Goal: Information Seeking & Learning: Understand process/instructions

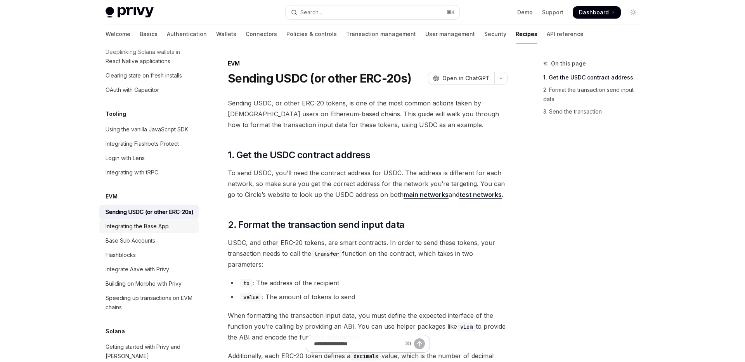
click at [140, 222] on link "Integrating the Base App" at bounding box center [148, 227] width 99 height 14
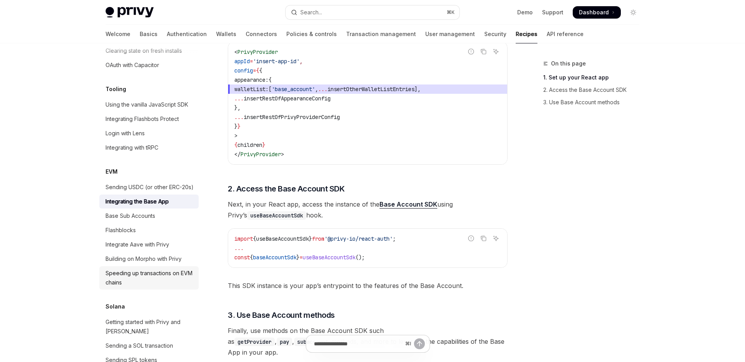
scroll to position [1011, 0]
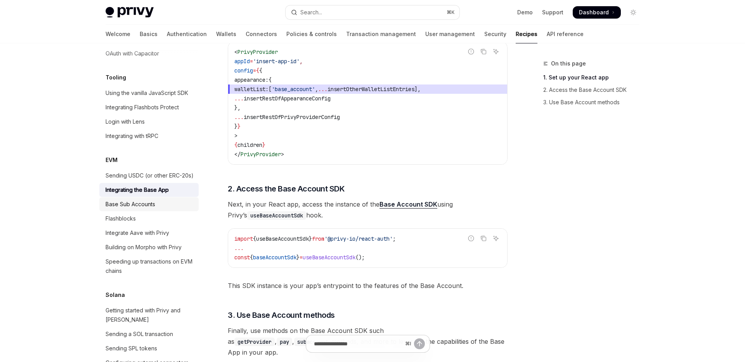
click at [142, 200] on div "Base Sub Accounts" at bounding box center [131, 204] width 50 height 9
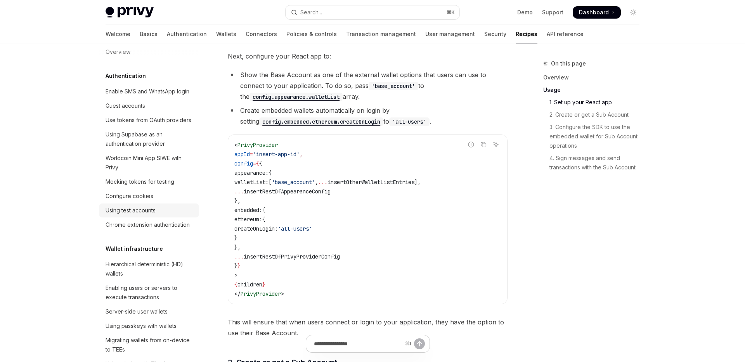
scroll to position [13, 0]
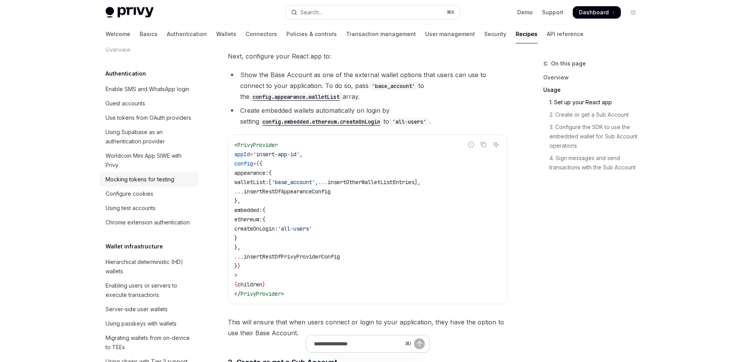
click at [167, 180] on div "Mocking tokens for testing" at bounding box center [140, 179] width 69 height 9
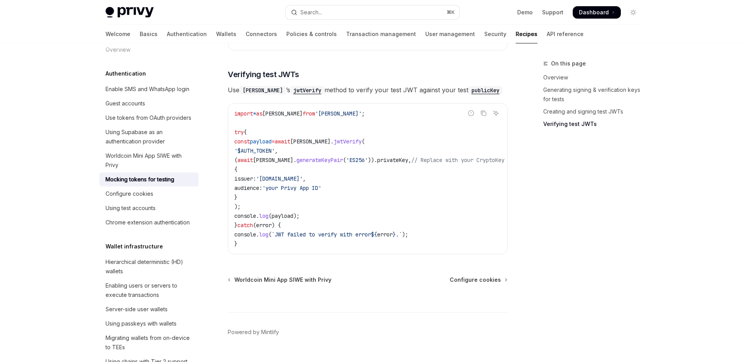
scroll to position [692, 0]
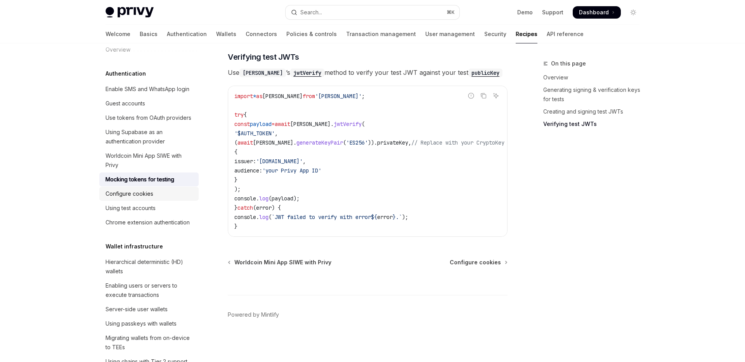
click at [142, 198] on div "Configure cookies" at bounding box center [130, 193] width 48 height 9
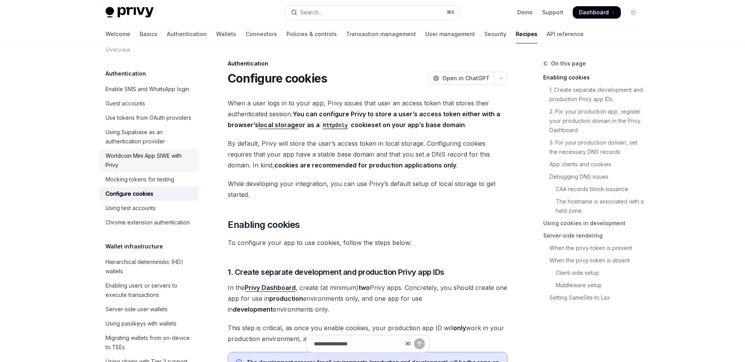
click at [142, 163] on div "Worldcoin Mini App SIWE with Privy" at bounding box center [150, 160] width 88 height 19
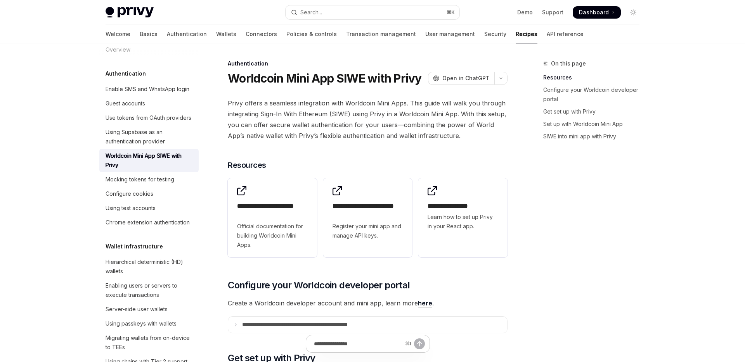
click at [543, 192] on div "On this page Resources Configure your Worldcoin developer portal Get set up wit…" at bounding box center [587, 210] width 118 height 303
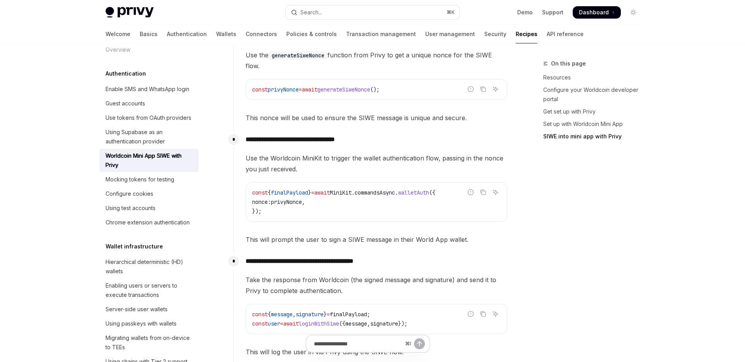
scroll to position [706, 0]
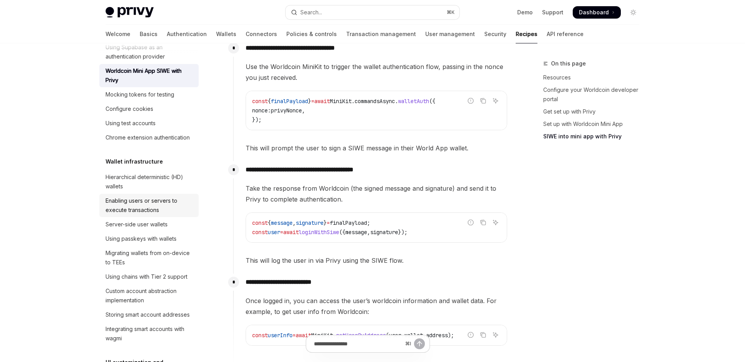
scroll to position [104, 0]
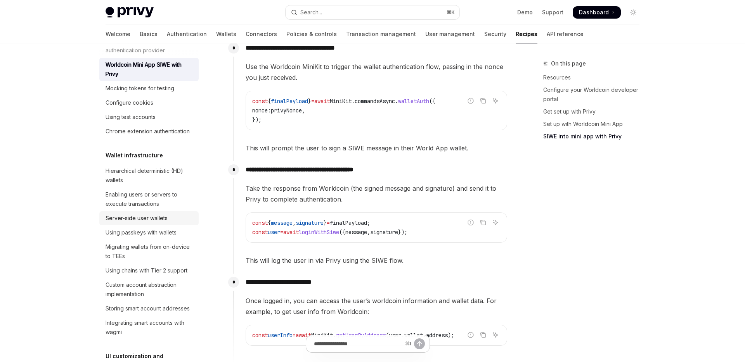
click at [155, 220] on div "Server-side user wallets" at bounding box center [137, 218] width 62 height 9
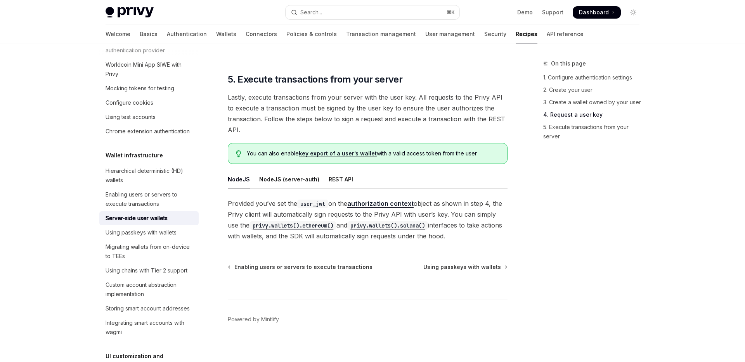
scroll to position [1371, 0]
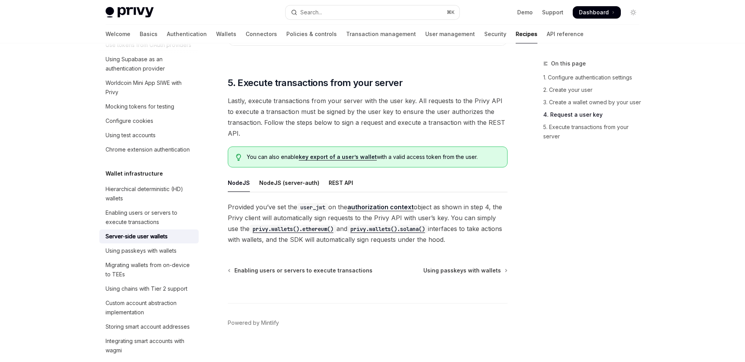
scroll to position [85, 0]
click at [156, 108] on div "Mocking tokens for testing" at bounding box center [140, 107] width 69 height 9
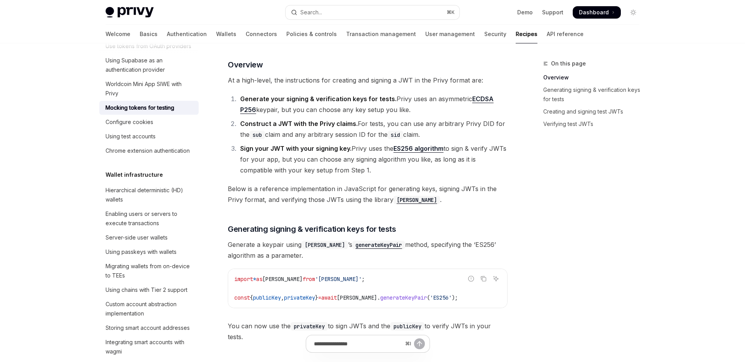
scroll to position [128, 0]
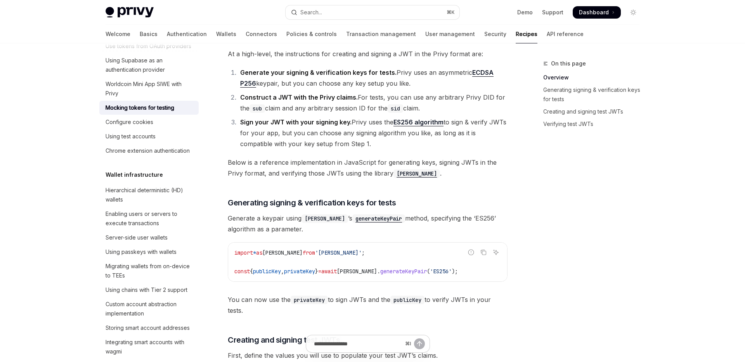
scroll to position [0, 0]
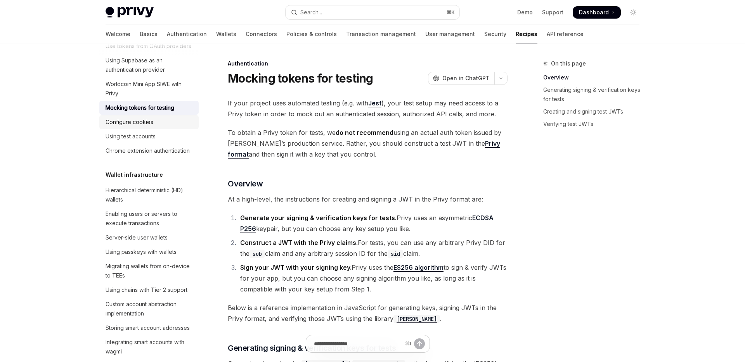
click at [128, 124] on div "Configure cookies" at bounding box center [130, 122] width 48 height 9
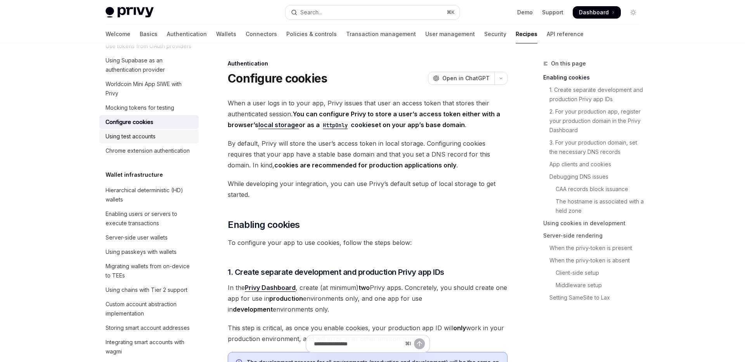
click at [156, 133] on div "Using test accounts" at bounding box center [150, 136] width 88 height 9
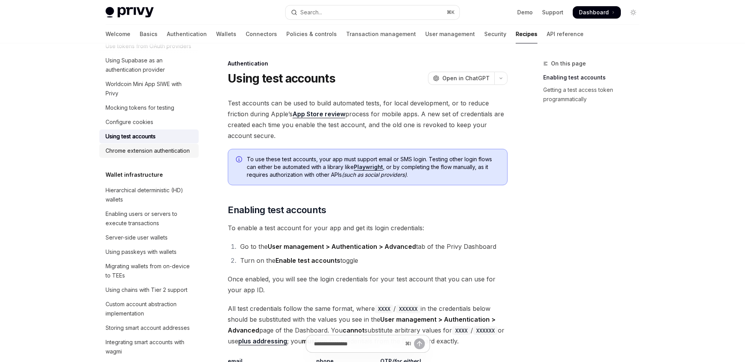
click at [149, 154] on div "Chrome extension authentication" at bounding box center [148, 150] width 84 height 9
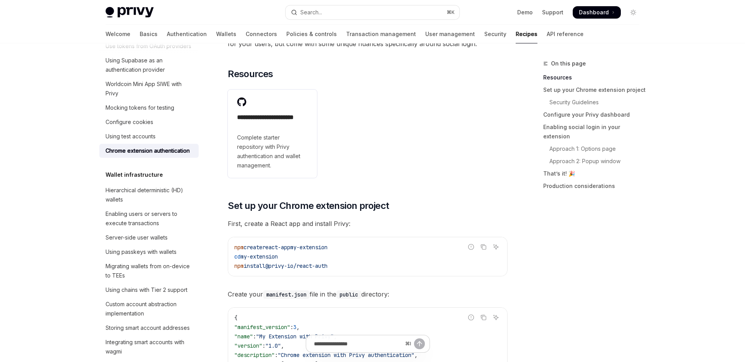
scroll to position [105, 0]
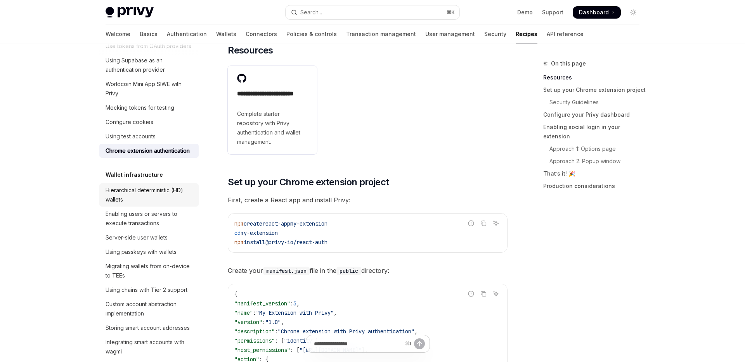
click at [134, 192] on div "Hierarchical deterministic (HD) wallets" at bounding box center [150, 195] width 88 height 19
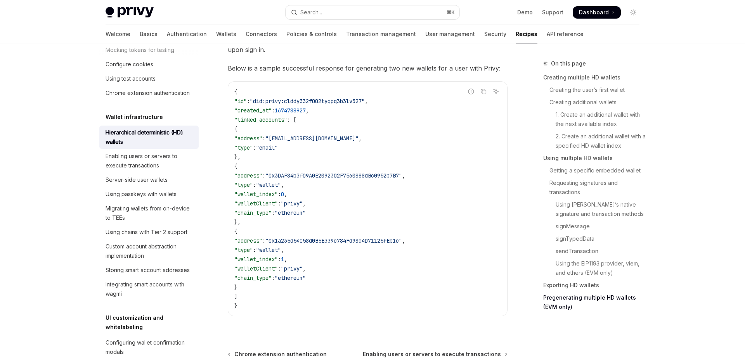
scroll to position [2525, 0]
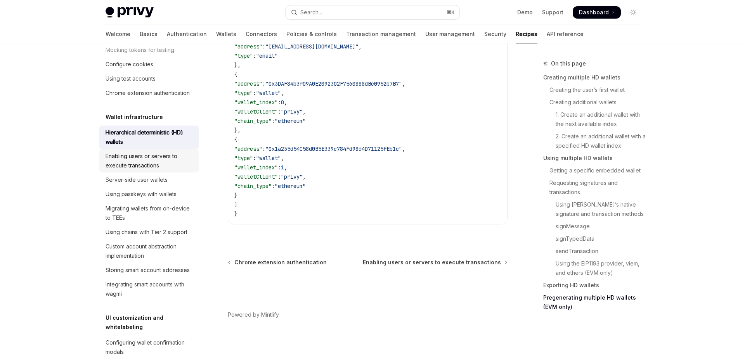
click at [151, 154] on div "Enabling users or servers to execute transactions" at bounding box center [150, 161] width 88 height 19
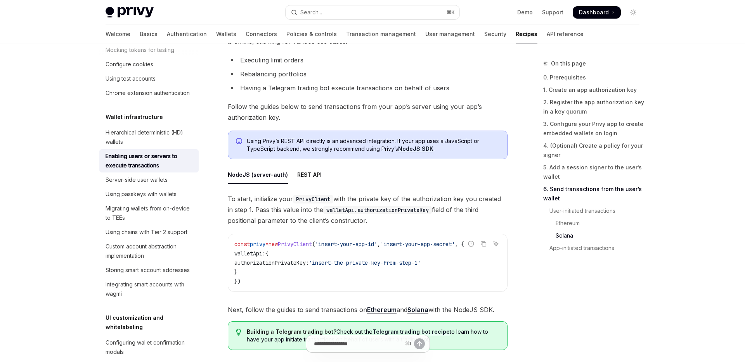
scroll to position [2031, 0]
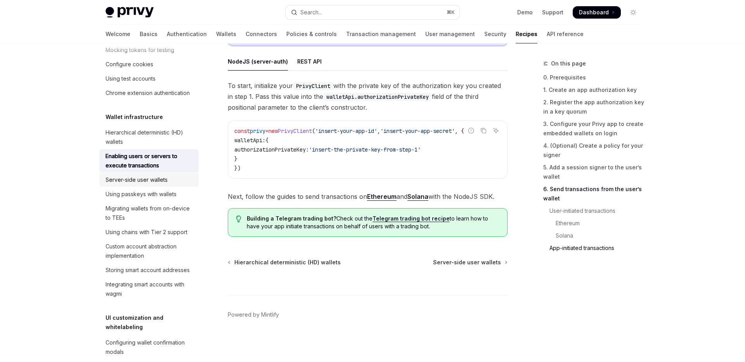
click at [141, 182] on div "Server-side user wallets" at bounding box center [137, 179] width 62 height 9
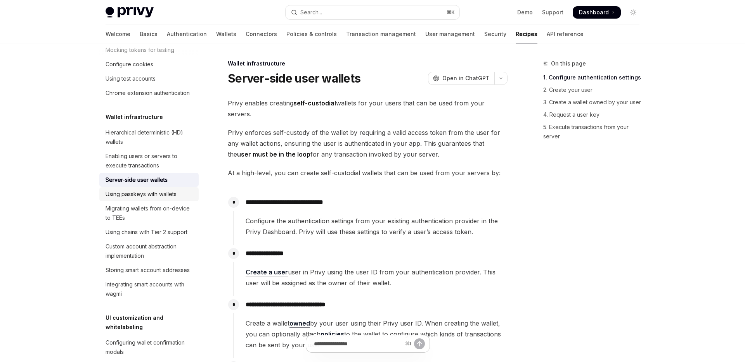
click at [134, 193] on div "Using passkeys with wallets" at bounding box center [141, 194] width 71 height 9
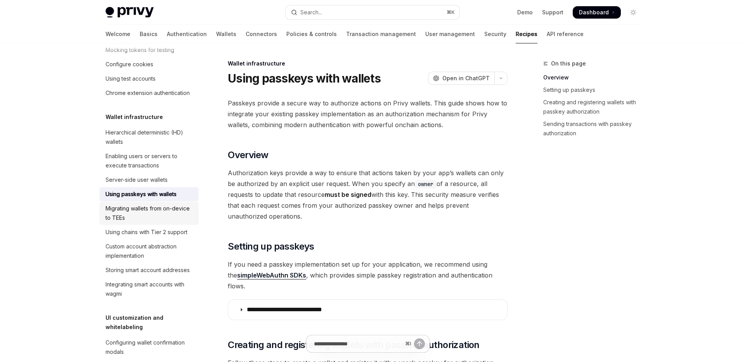
click at [152, 213] on div "Migrating wallets from on-device to TEEs" at bounding box center [150, 213] width 88 height 19
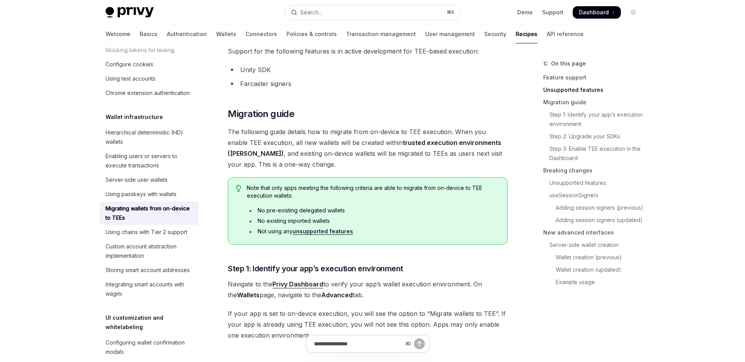
scroll to position [323, 0]
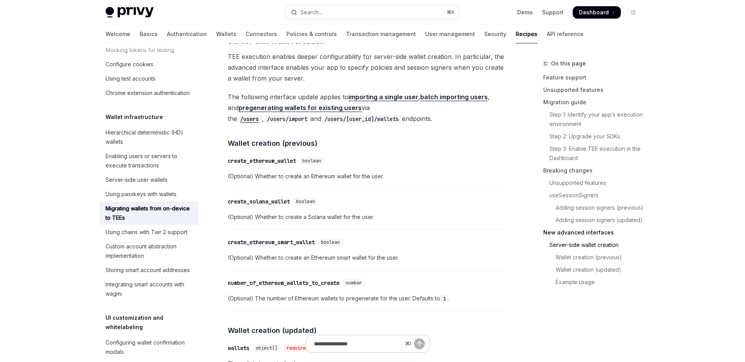
scroll to position [1888, 0]
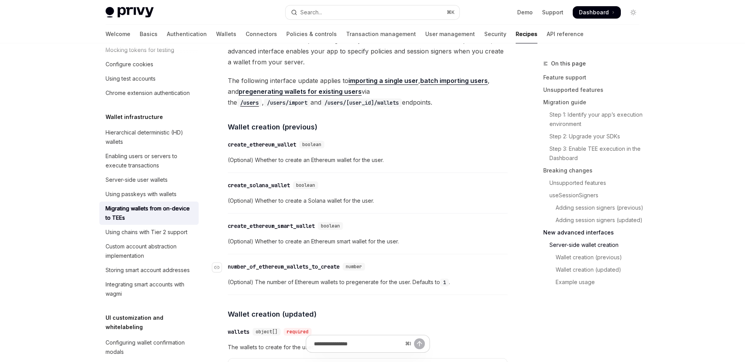
click at [457, 267] on div "​ number_of_ethereum_wallets_to_create number" at bounding box center [364, 266] width 272 height 9
click at [567, 323] on div "On this page Feature support Unsupported features Migration guide Step 1: Ident…" at bounding box center [587, 210] width 118 height 303
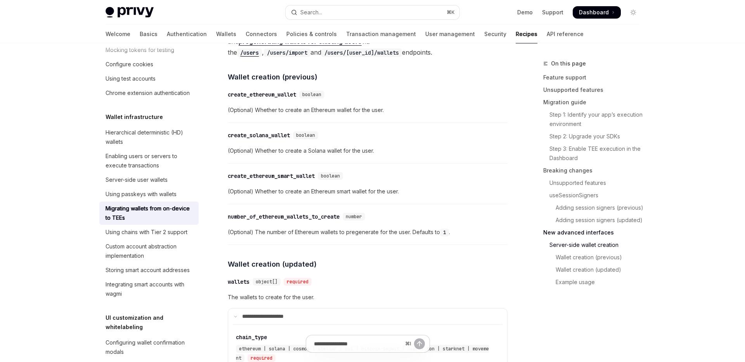
scroll to position [1942, 0]
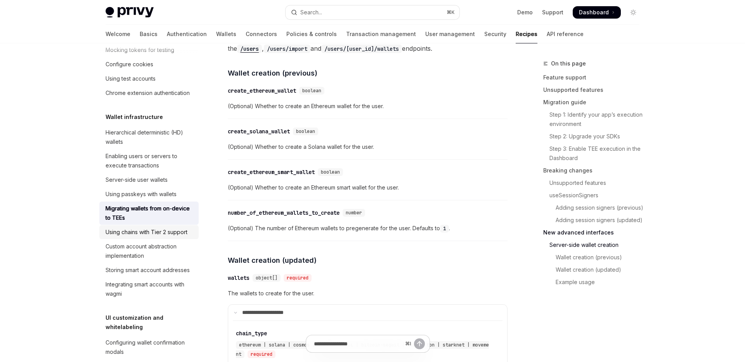
click at [175, 234] on div "Using chains with Tier 2 support" at bounding box center [147, 232] width 82 height 9
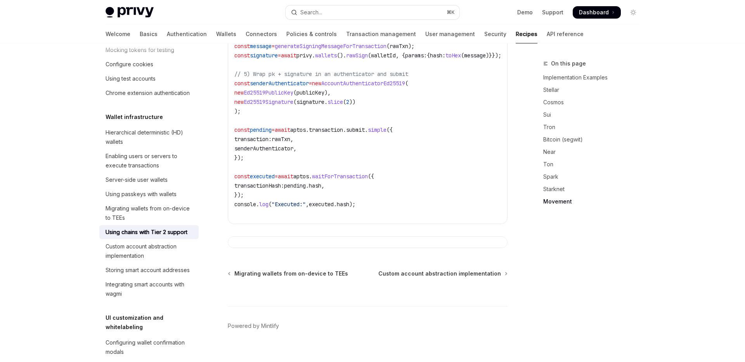
scroll to position [1660, 0]
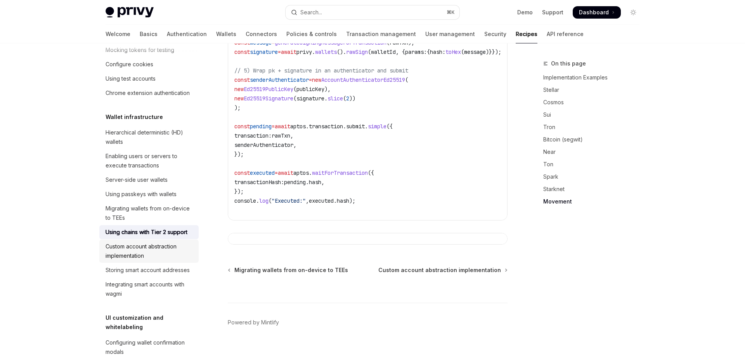
click at [176, 250] on div "Custom account abstraction implementation" at bounding box center [150, 251] width 88 height 19
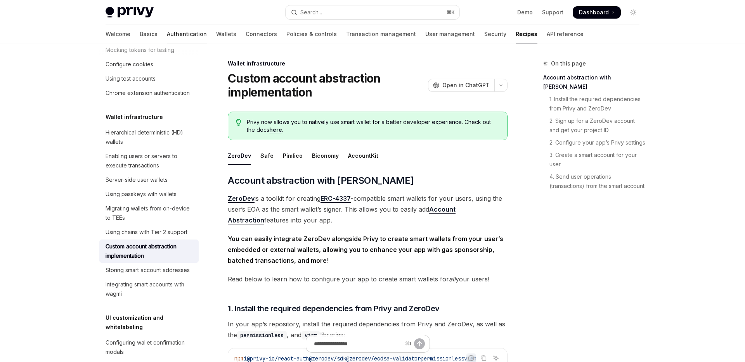
click at [167, 34] on link "Authentication" at bounding box center [187, 34] width 40 height 19
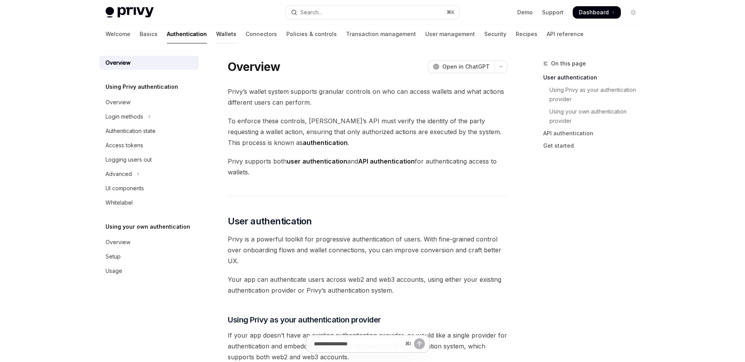
click at [216, 35] on link "Wallets" at bounding box center [226, 34] width 20 height 19
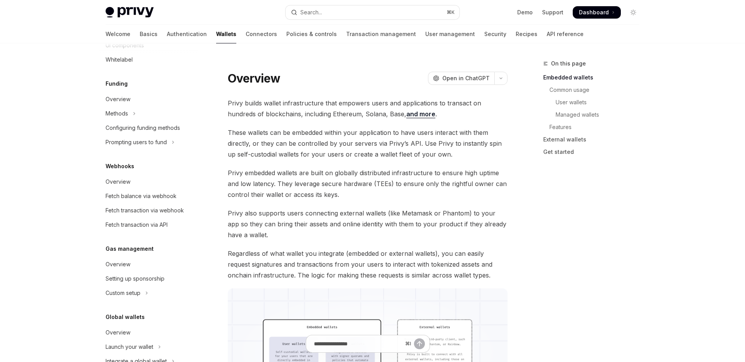
scroll to position [313, 0]
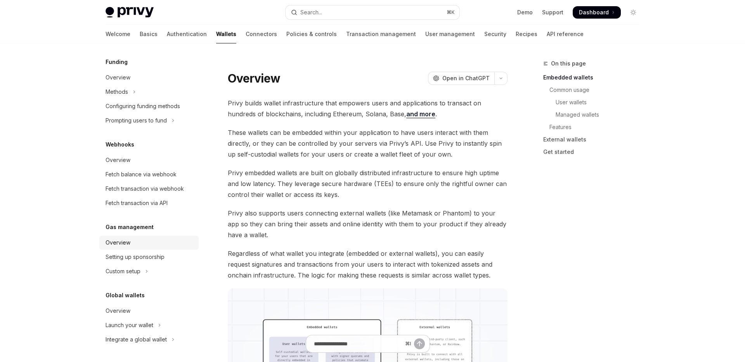
click at [117, 243] on div "Overview" at bounding box center [118, 242] width 25 height 9
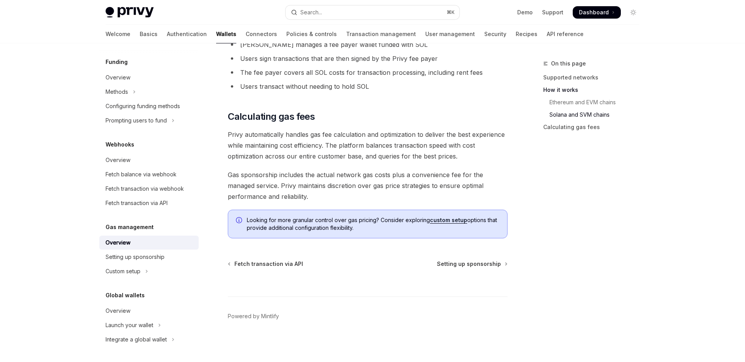
scroll to position [560, 0]
click at [483, 263] on span "Setting up sponsorship" at bounding box center [469, 263] width 64 height 8
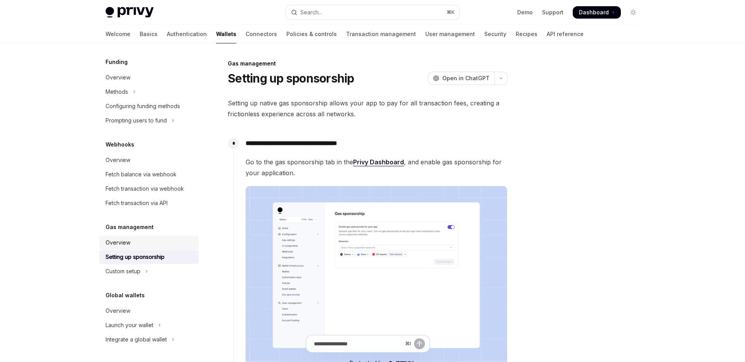
click at [138, 242] on div "Overview" at bounding box center [150, 242] width 88 height 9
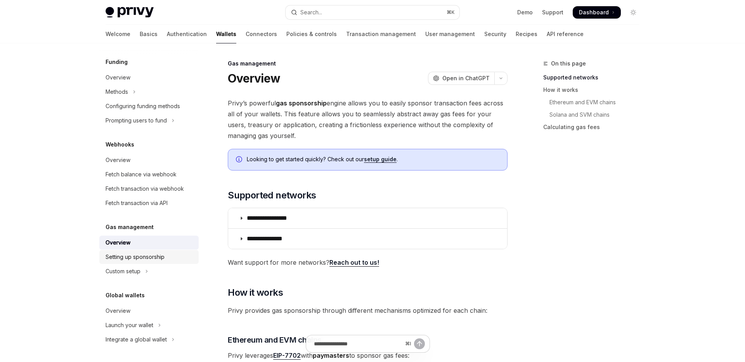
click at [162, 256] on div "Setting up sponsorship" at bounding box center [135, 257] width 59 height 9
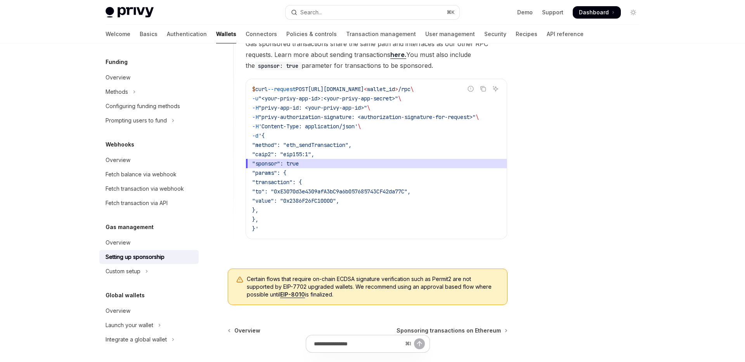
scroll to position [495, 0]
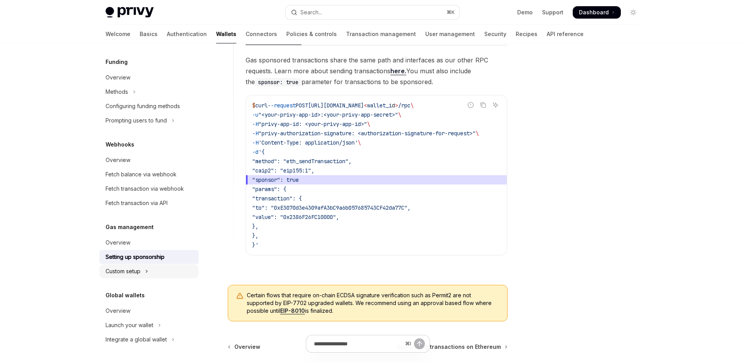
click at [121, 267] on div "Custom setup" at bounding box center [123, 271] width 35 height 9
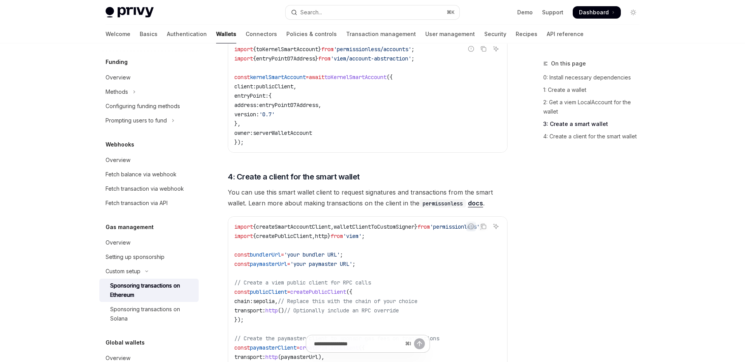
scroll to position [867, 0]
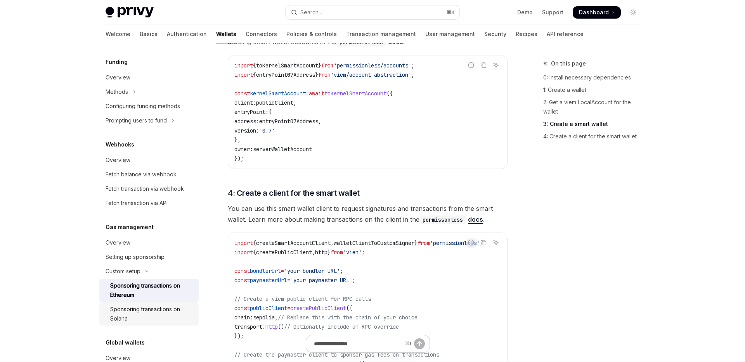
click at [123, 311] on div "Sponsoring transactions on Solana" at bounding box center [152, 314] width 84 height 19
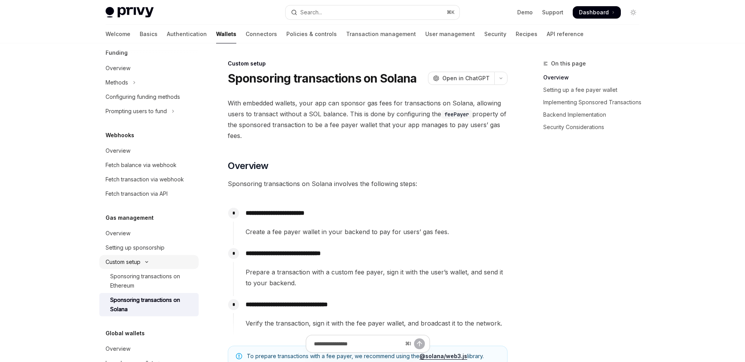
scroll to position [323, 0]
click at [146, 264] on button "Custom setup" at bounding box center [148, 262] width 99 height 14
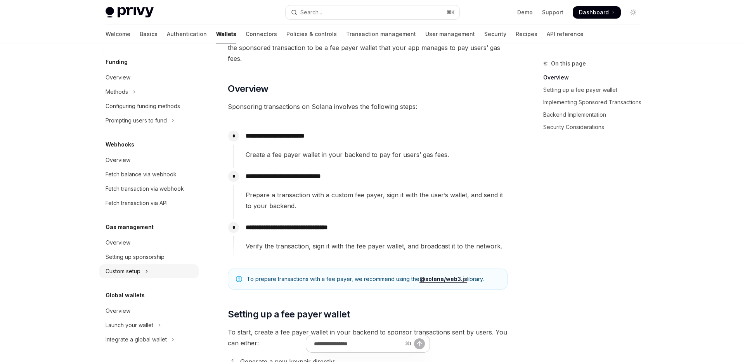
scroll to position [78, 0]
click at [144, 324] on div "Launch your wallet" at bounding box center [130, 325] width 48 height 9
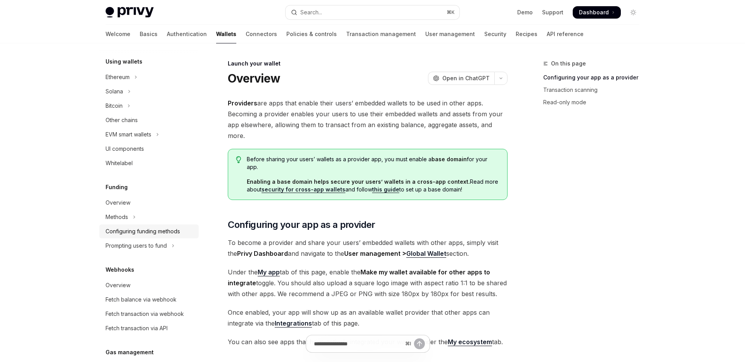
scroll to position [184, 0]
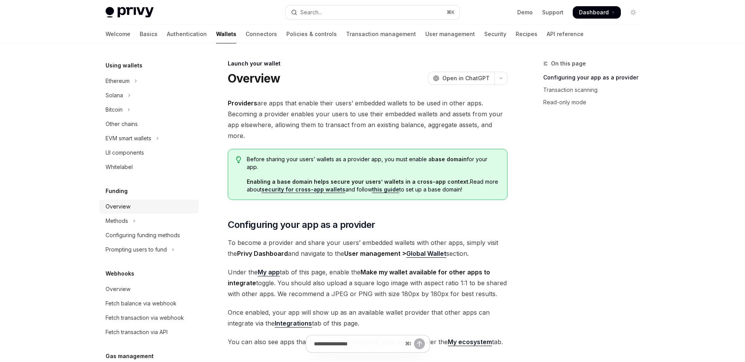
click at [142, 209] on div "Overview" at bounding box center [150, 206] width 88 height 9
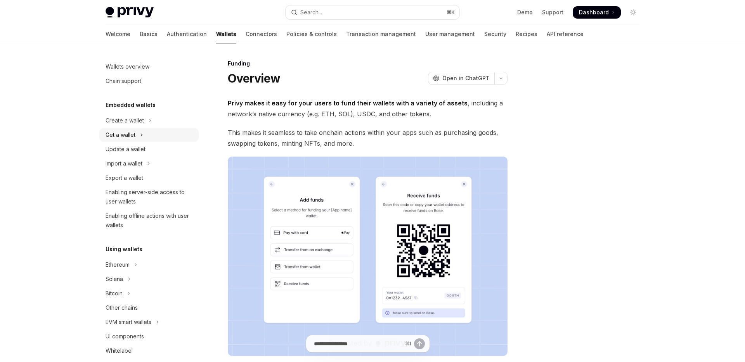
click at [136, 136] on button "Get a wallet" at bounding box center [148, 135] width 99 height 14
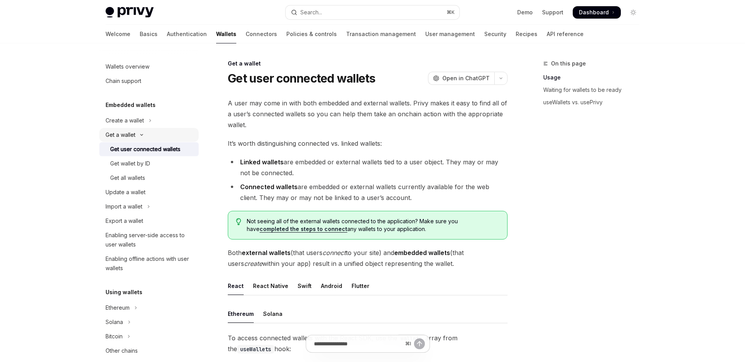
click at [136, 136] on button "Get a wallet" at bounding box center [148, 135] width 99 height 14
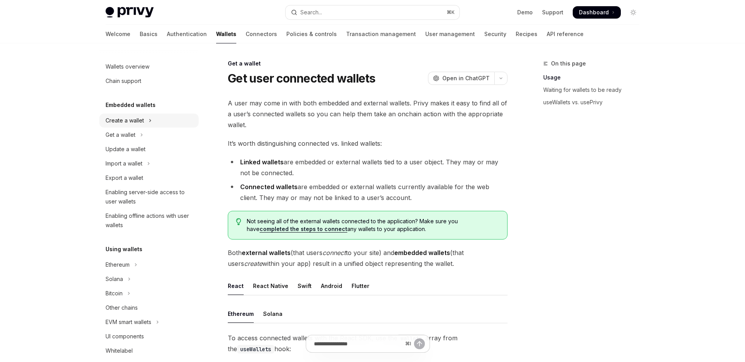
click at [144, 123] on button "Create a wallet" at bounding box center [148, 121] width 99 height 14
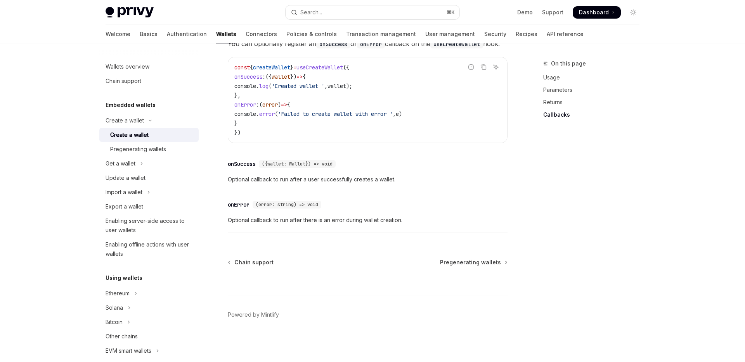
scroll to position [576, 0]
click at [148, 120] on icon "Toggle Create a wallet section" at bounding box center [149, 120] width 9 height 3
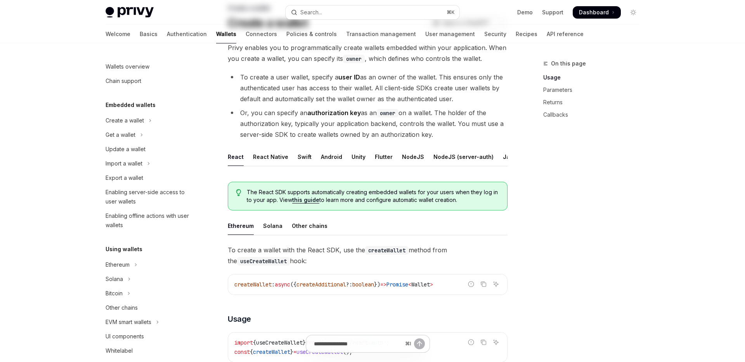
scroll to position [0, 0]
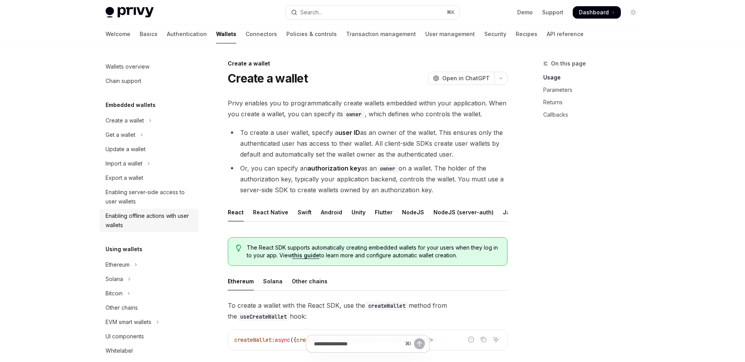
click at [156, 216] on div "Enabling offline actions with user wallets" at bounding box center [150, 220] width 88 height 19
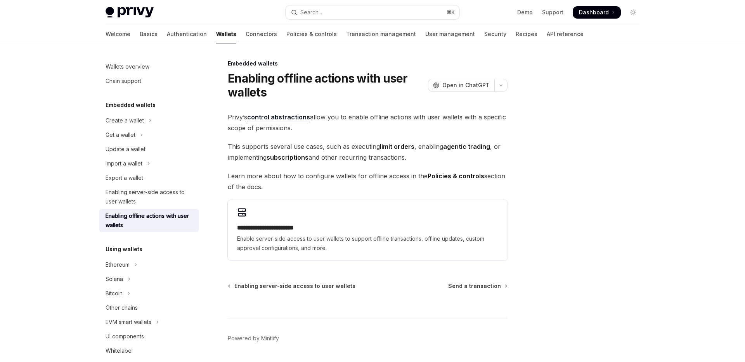
click at [526, 192] on div "**********" at bounding box center [372, 214] width 546 height 342
click at [530, 192] on div at bounding box center [587, 210] width 118 height 303
click at [541, 194] on div at bounding box center [587, 210] width 118 height 303
click at [547, 195] on div at bounding box center [587, 210] width 118 height 303
click at [554, 195] on div at bounding box center [587, 210] width 118 height 303
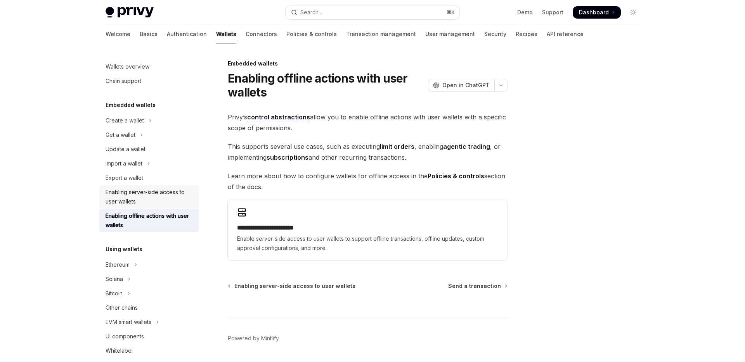
click at [153, 202] on div "Enabling server-side access to user wallets" at bounding box center [150, 197] width 88 height 19
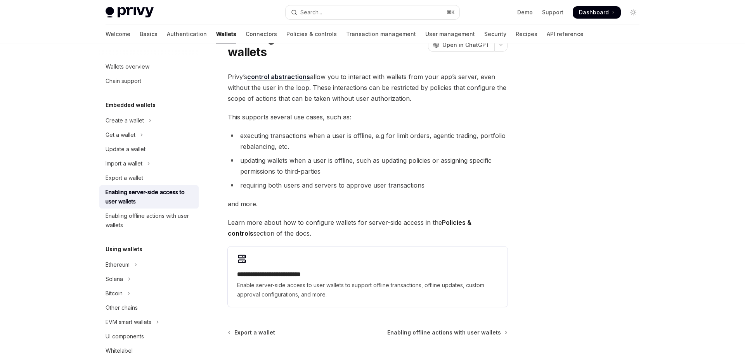
scroll to position [111, 0]
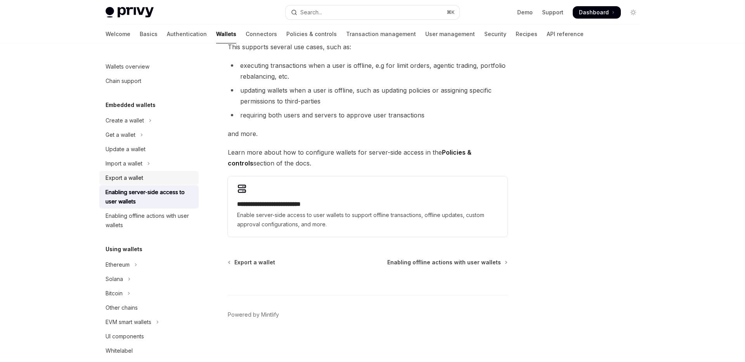
click at [145, 175] on div "Export a wallet" at bounding box center [150, 177] width 88 height 9
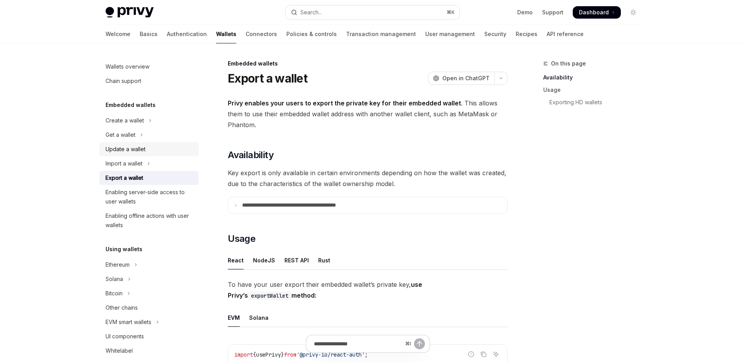
click at [144, 154] on div "Update a wallet" at bounding box center [126, 149] width 40 height 9
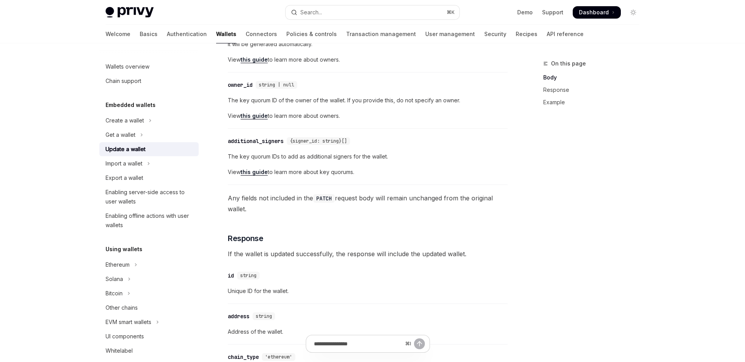
scroll to position [339, 0]
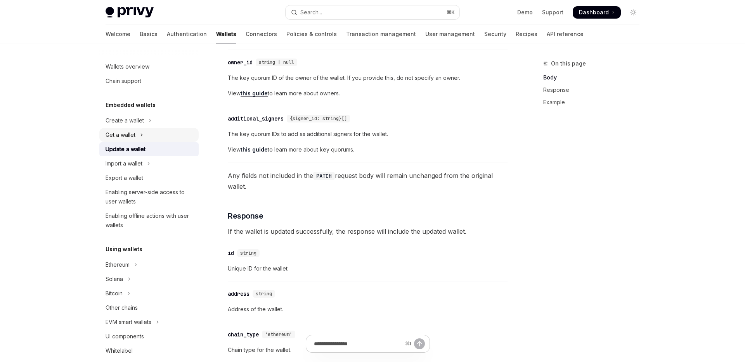
click at [135, 137] on div "Get a wallet" at bounding box center [121, 134] width 30 height 9
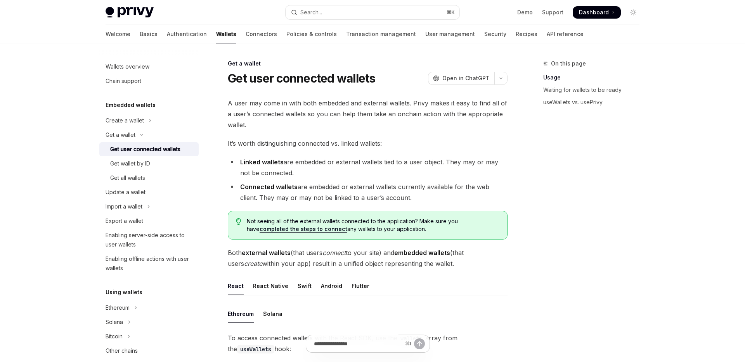
click at [140, 151] on div "Get user connected wallets" at bounding box center [145, 149] width 70 height 9
click at [137, 170] on link "Get wallet by ID" at bounding box center [148, 164] width 99 height 14
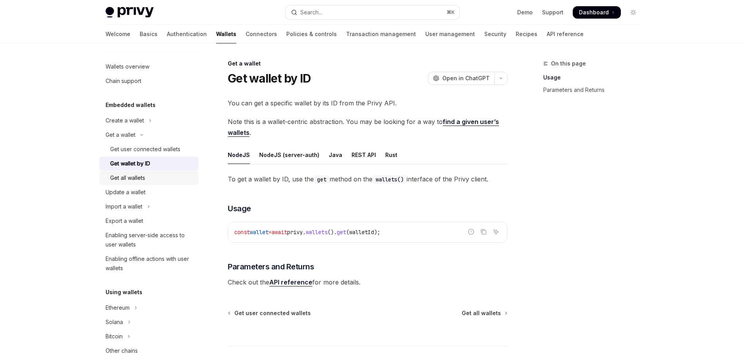
click at [136, 178] on div "Get all wallets" at bounding box center [127, 177] width 35 height 9
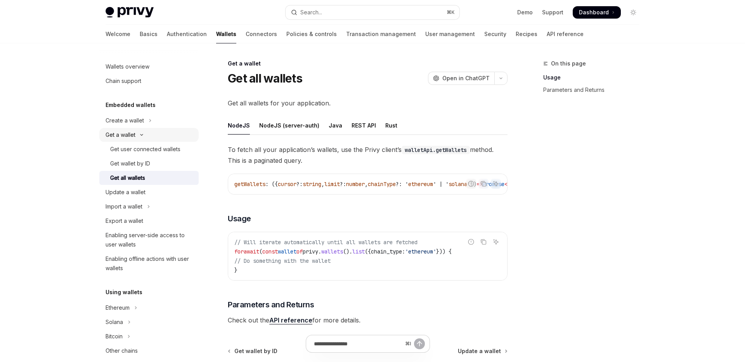
click at [131, 137] on div "Get a wallet" at bounding box center [121, 134] width 30 height 9
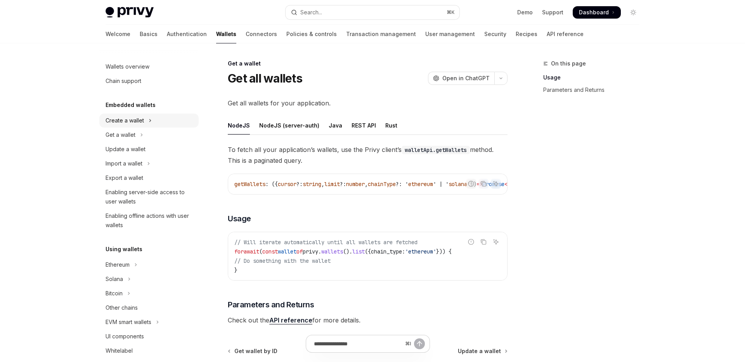
click at [129, 124] on div "Create a wallet" at bounding box center [125, 120] width 38 height 9
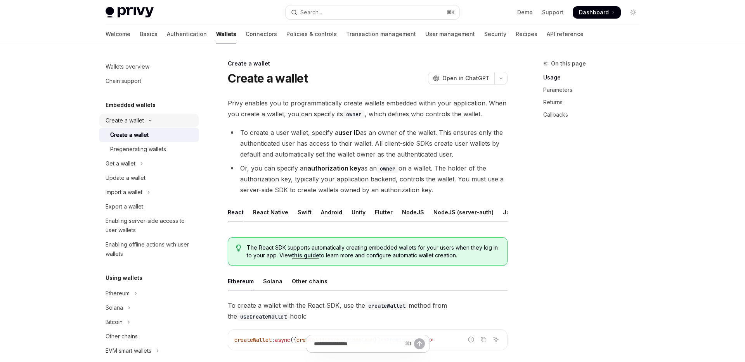
type textarea "*"
click at [626, 114] on link "Callbacks" at bounding box center [594, 115] width 102 height 12
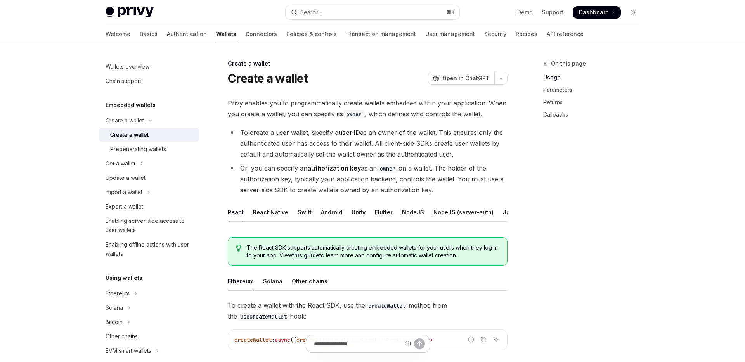
click at [468, 192] on li "Or, you can specify an authorization key as an owner on a wallet. The holder of…" at bounding box center [368, 179] width 280 height 33
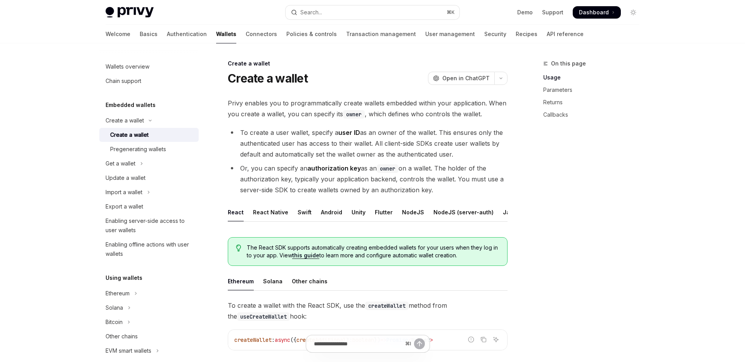
click at [581, 205] on div "On this page Usage Parameters Returns Callbacks" at bounding box center [587, 210] width 118 height 303
click at [603, 201] on div "On this page Usage Parameters Returns Callbacks" at bounding box center [587, 210] width 118 height 303
click at [634, 203] on div "On this page Usage Parameters Returns Callbacks" at bounding box center [587, 210] width 118 height 303
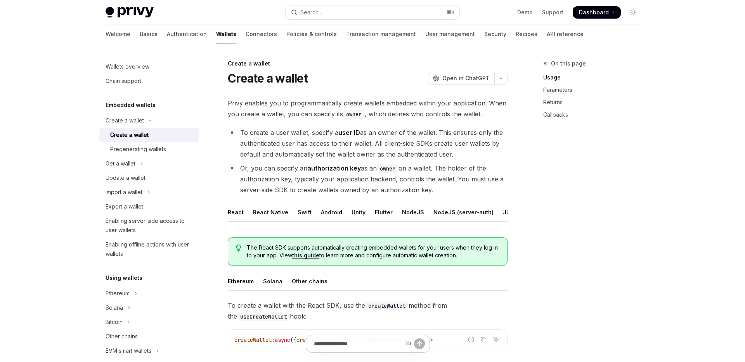
click at [642, 180] on div "On this page Usage Parameters Returns Callbacks" at bounding box center [587, 210] width 118 height 303
click at [625, 199] on div "On this page Usage Parameters Returns Callbacks" at bounding box center [587, 210] width 118 height 303
click at [620, 203] on div "On this page Usage Parameters Returns Callbacks" at bounding box center [587, 210] width 118 height 303
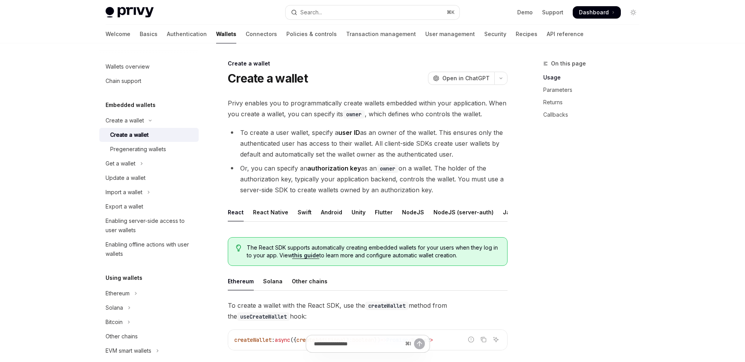
click at [560, 162] on div "On this page Usage Parameters Returns Callbacks" at bounding box center [587, 210] width 118 height 303
click at [642, 194] on div "On this page Usage Parameters Returns Callbacks" at bounding box center [587, 210] width 118 height 303
